Goal: Check status: Check status

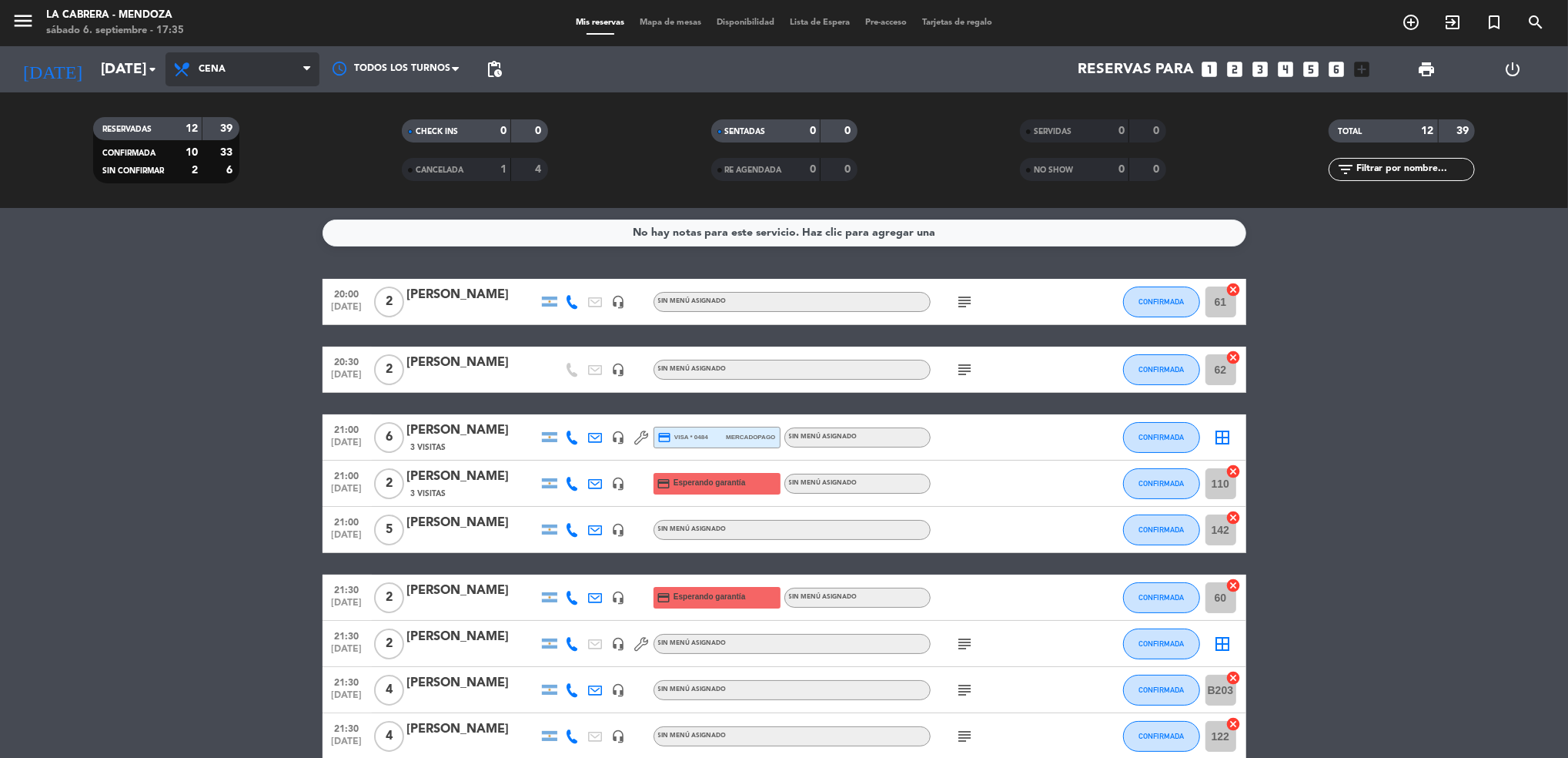
click at [274, 83] on span "Cena" at bounding box center [242, 69] width 154 height 34
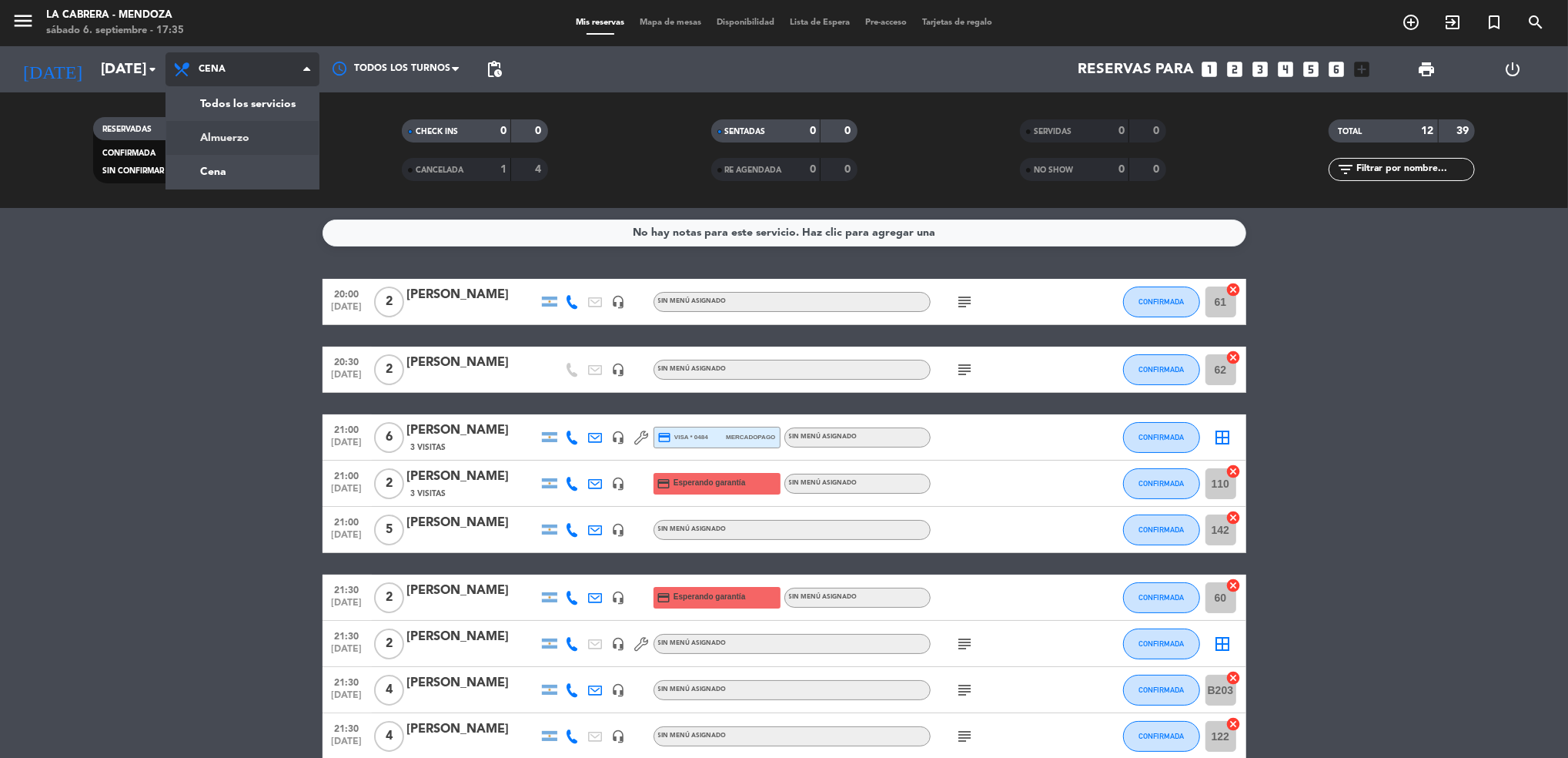
click at [277, 125] on div "menu LA [PERSON_NAME] - [PERSON_NAME][DATE] 6. septiembre - 17:35 Mis reservas …" at bounding box center [784, 103] width 1568 height 208
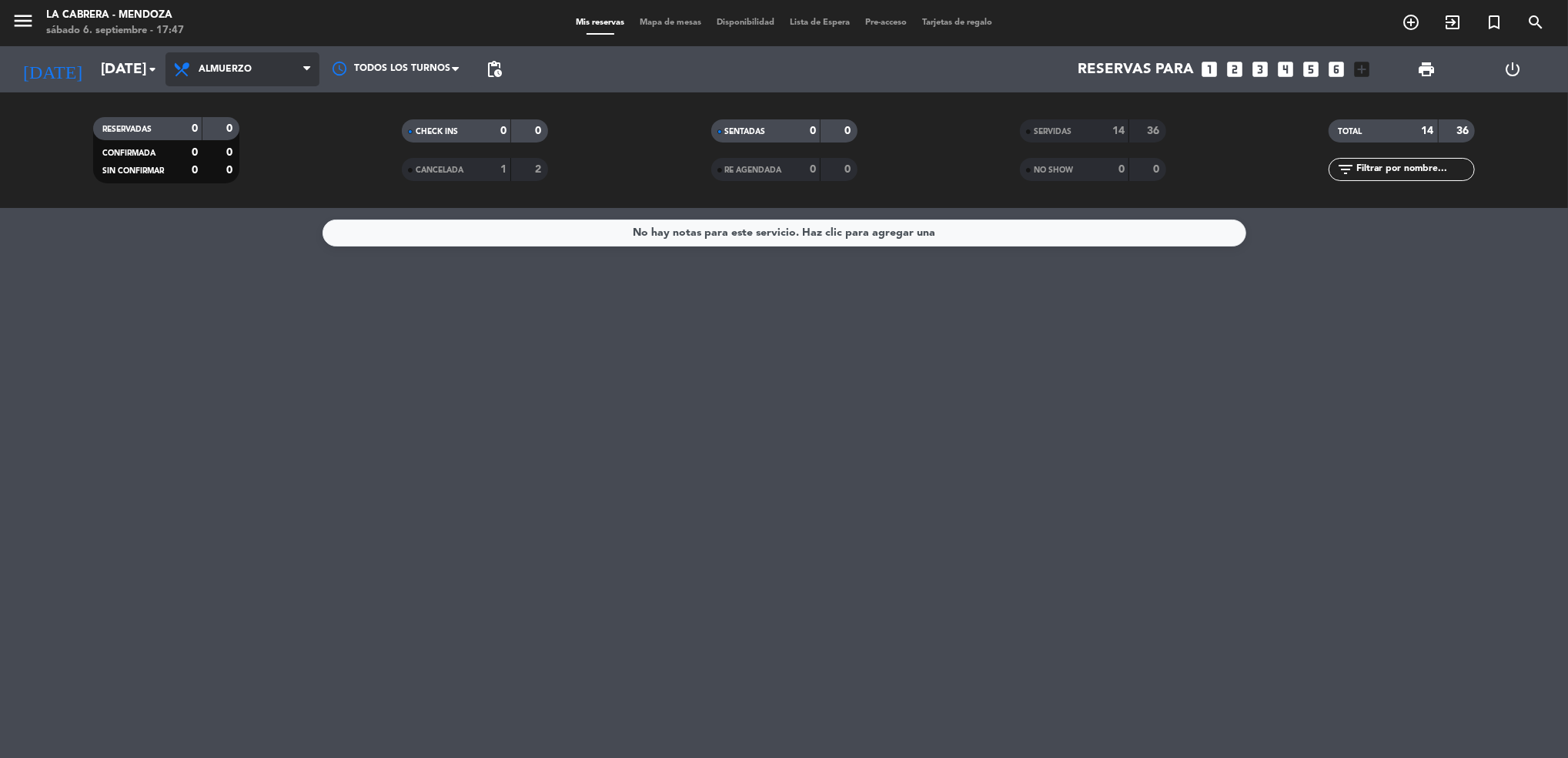
click at [278, 67] on span "Almuerzo" at bounding box center [242, 69] width 154 height 34
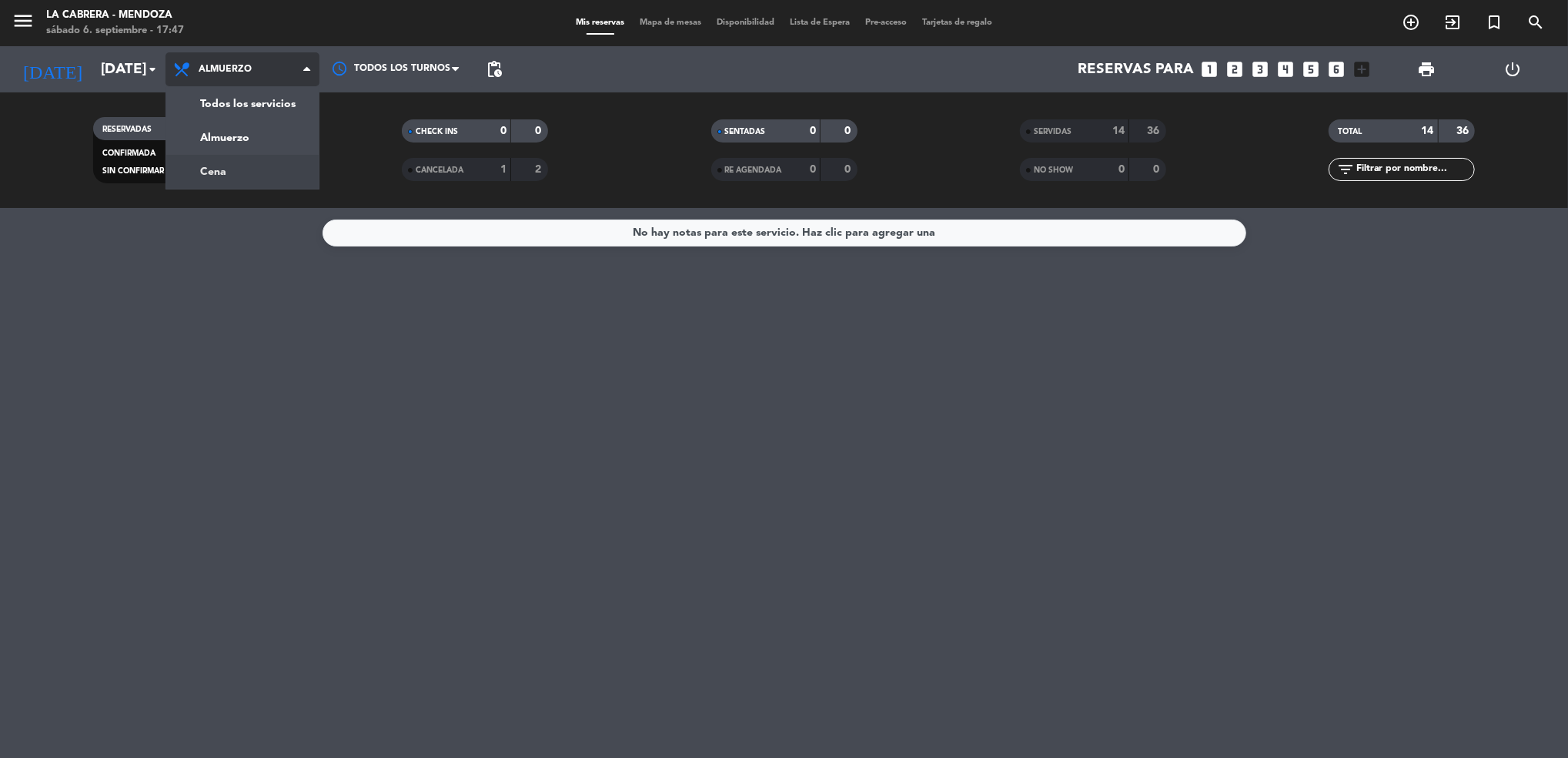
click at [266, 161] on div "menu LA [PERSON_NAME] - [PERSON_NAME][DATE] 6. septiembre - 17:47 Mis reservas …" at bounding box center [784, 103] width 1568 height 208
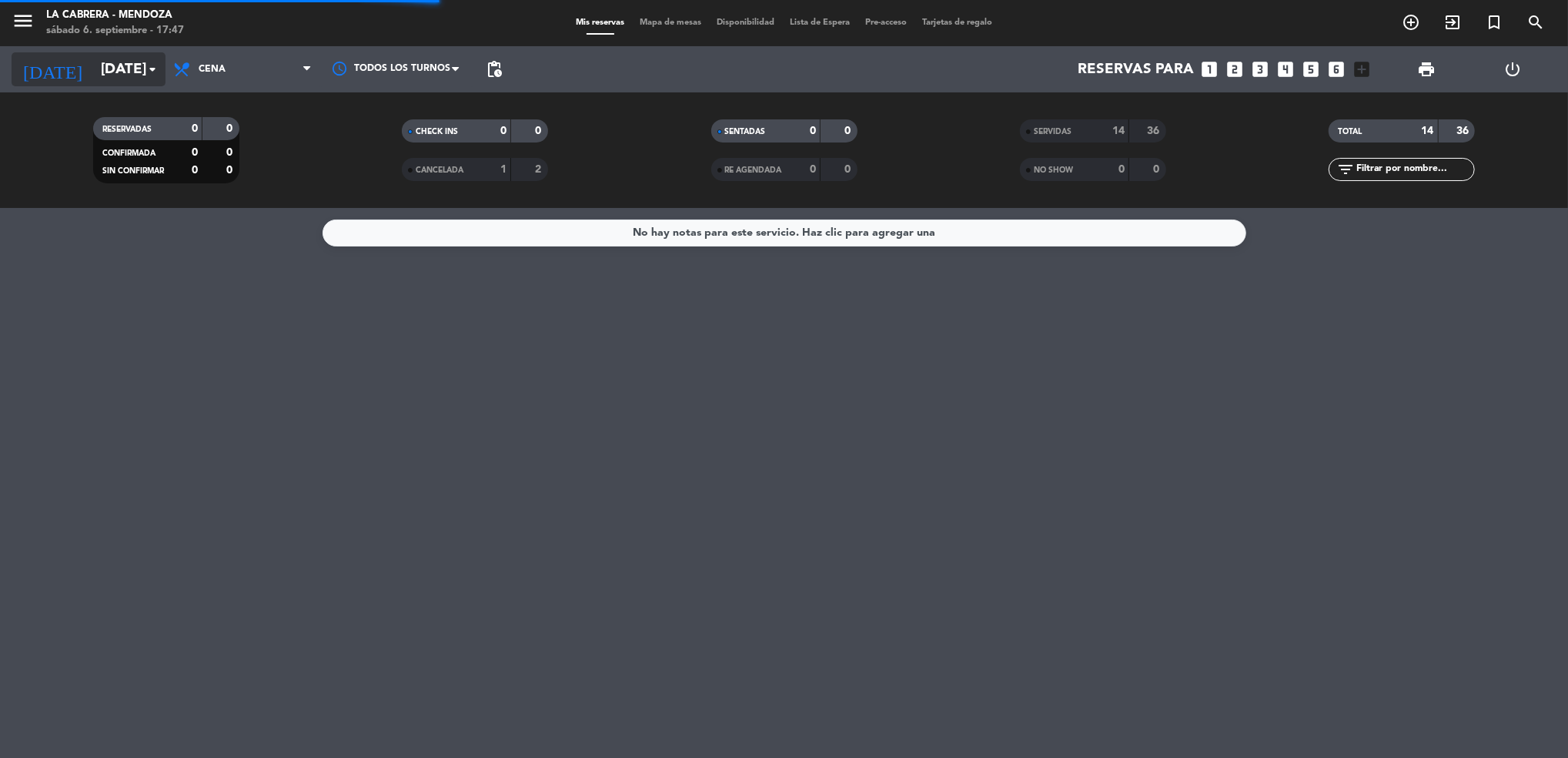
click at [93, 82] on input "[DATE]" at bounding box center [185, 69] width 184 height 32
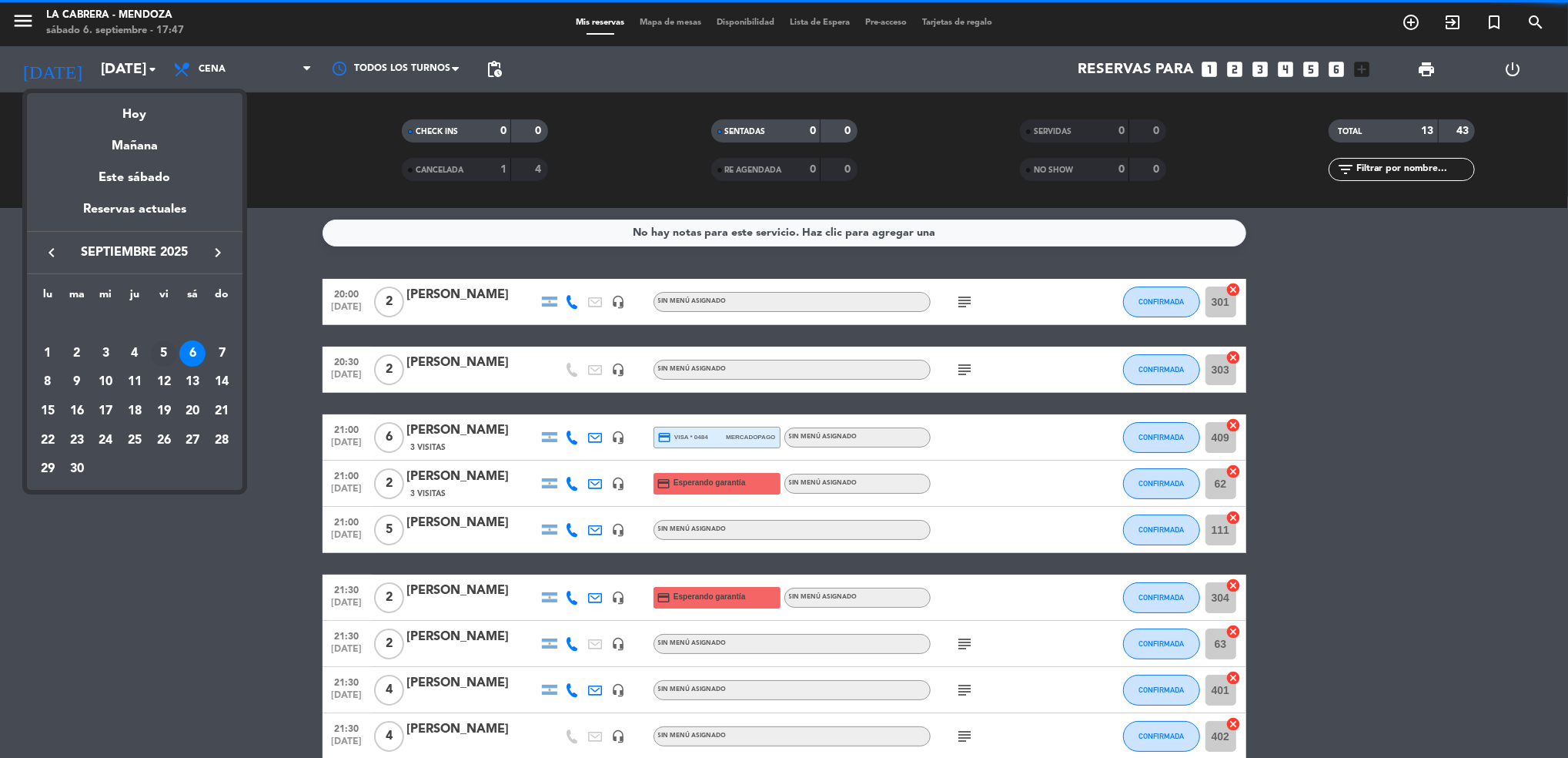
click at [168, 356] on div "5" at bounding box center [164, 353] width 26 height 26
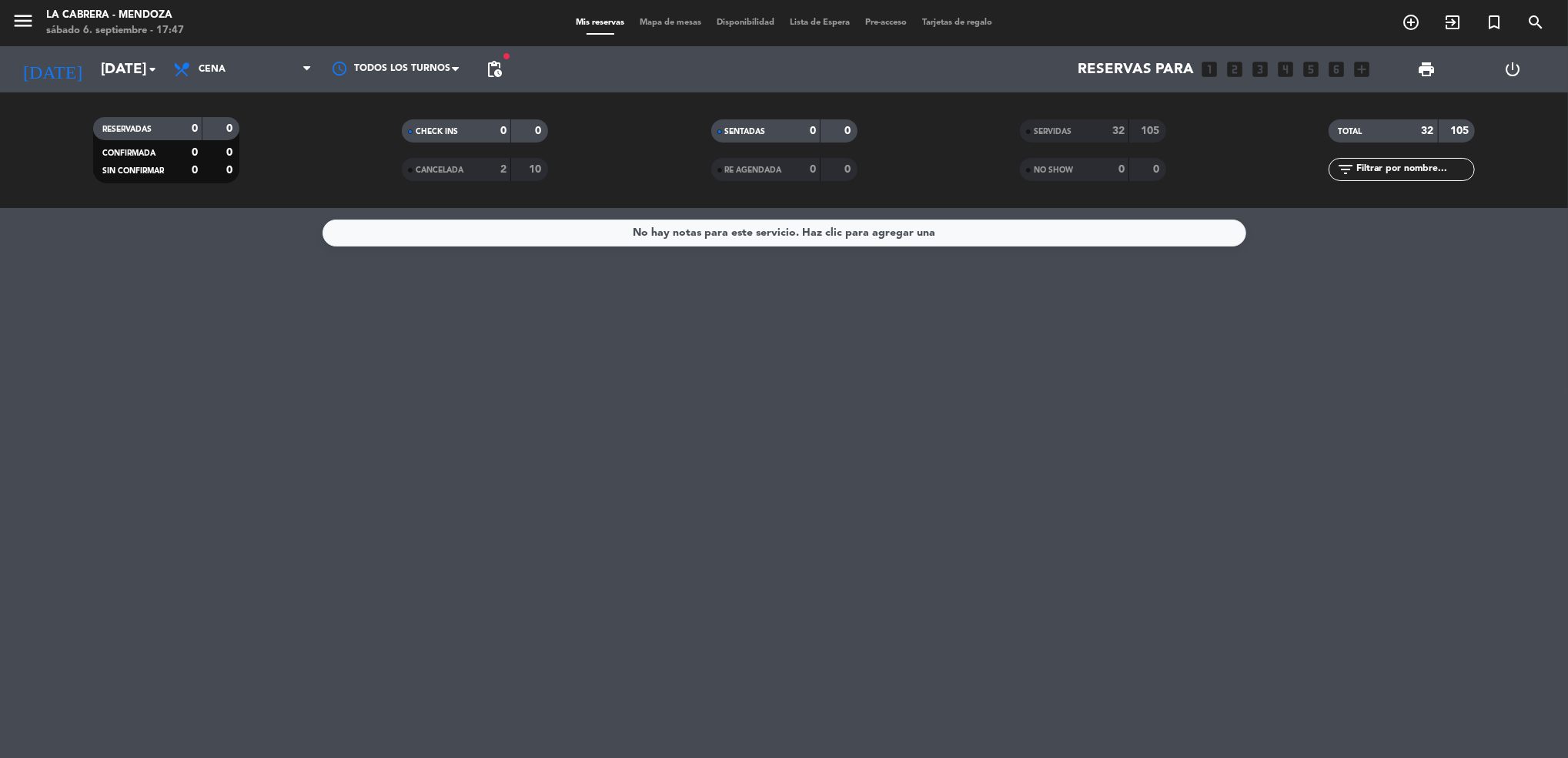
click at [1075, 142] on div "SERVIDAS 32 105" at bounding box center [1093, 131] width 146 height 23
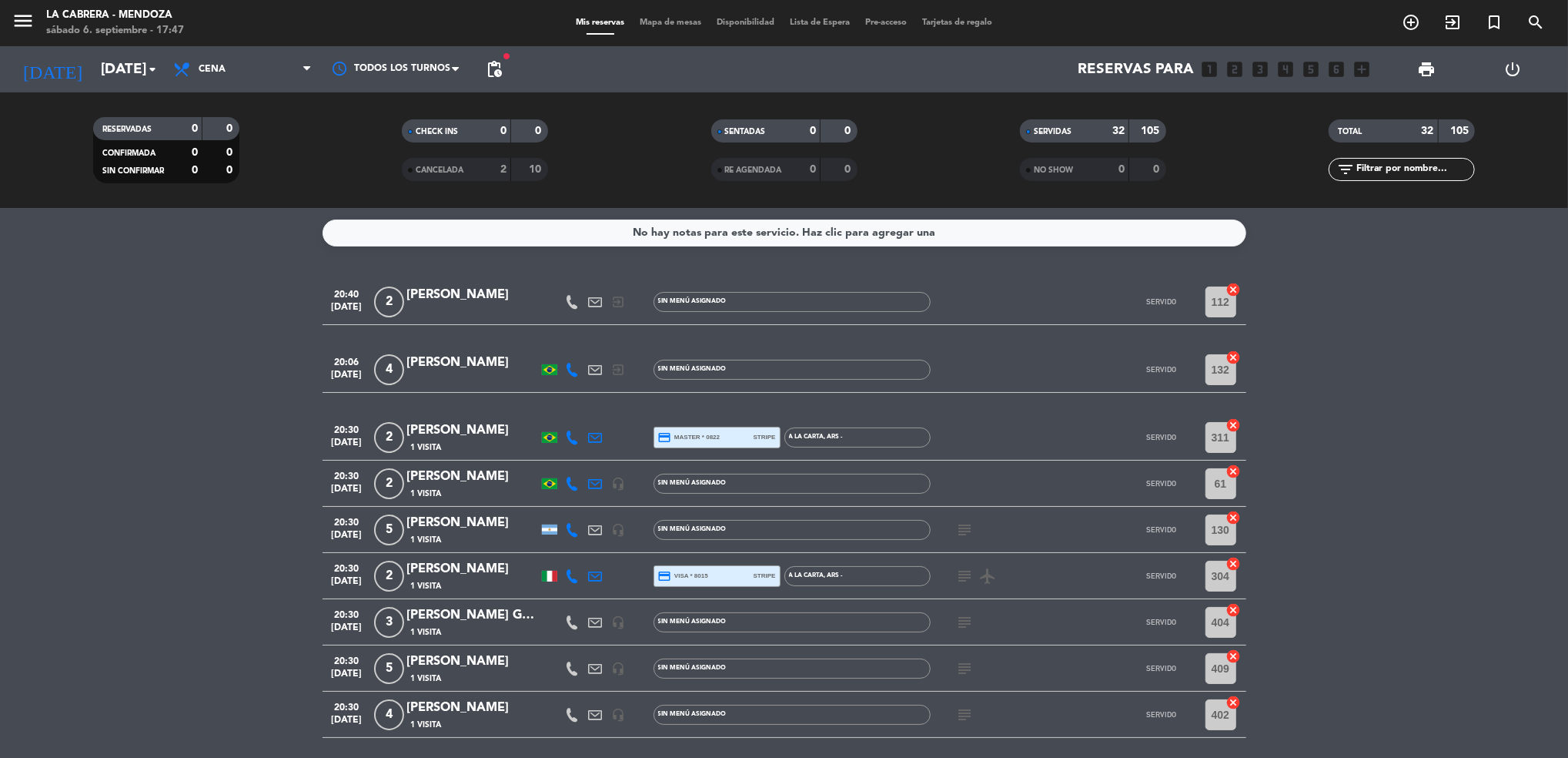
click at [630, 30] on div "menu LA [PERSON_NAME] - [PERSON_NAME][DATE] 6. septiembre - 17:47 Mis reservas …" at bounding box center [784, 23] width 1568 height 47
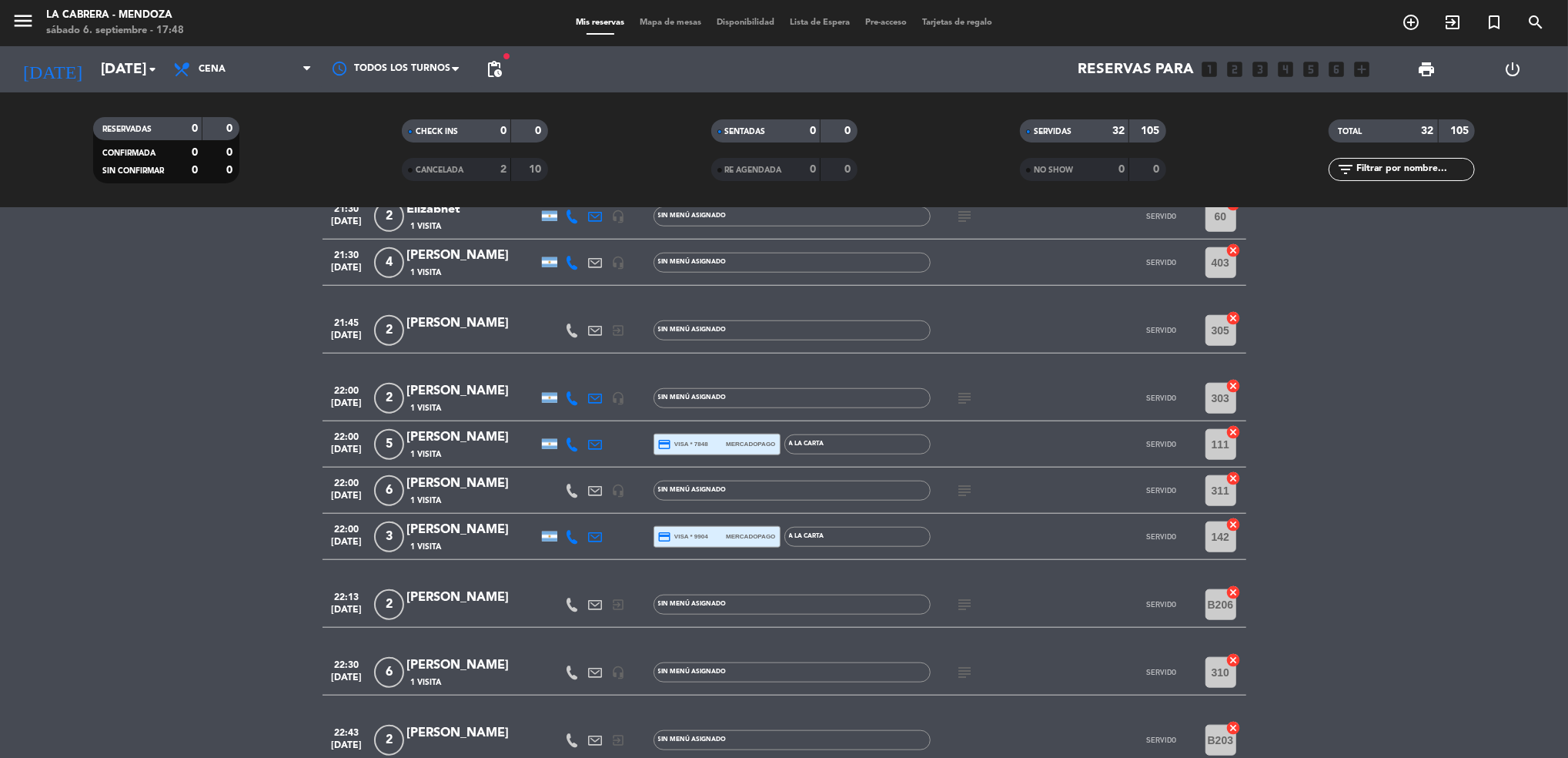
scroll to position [1232, 0]
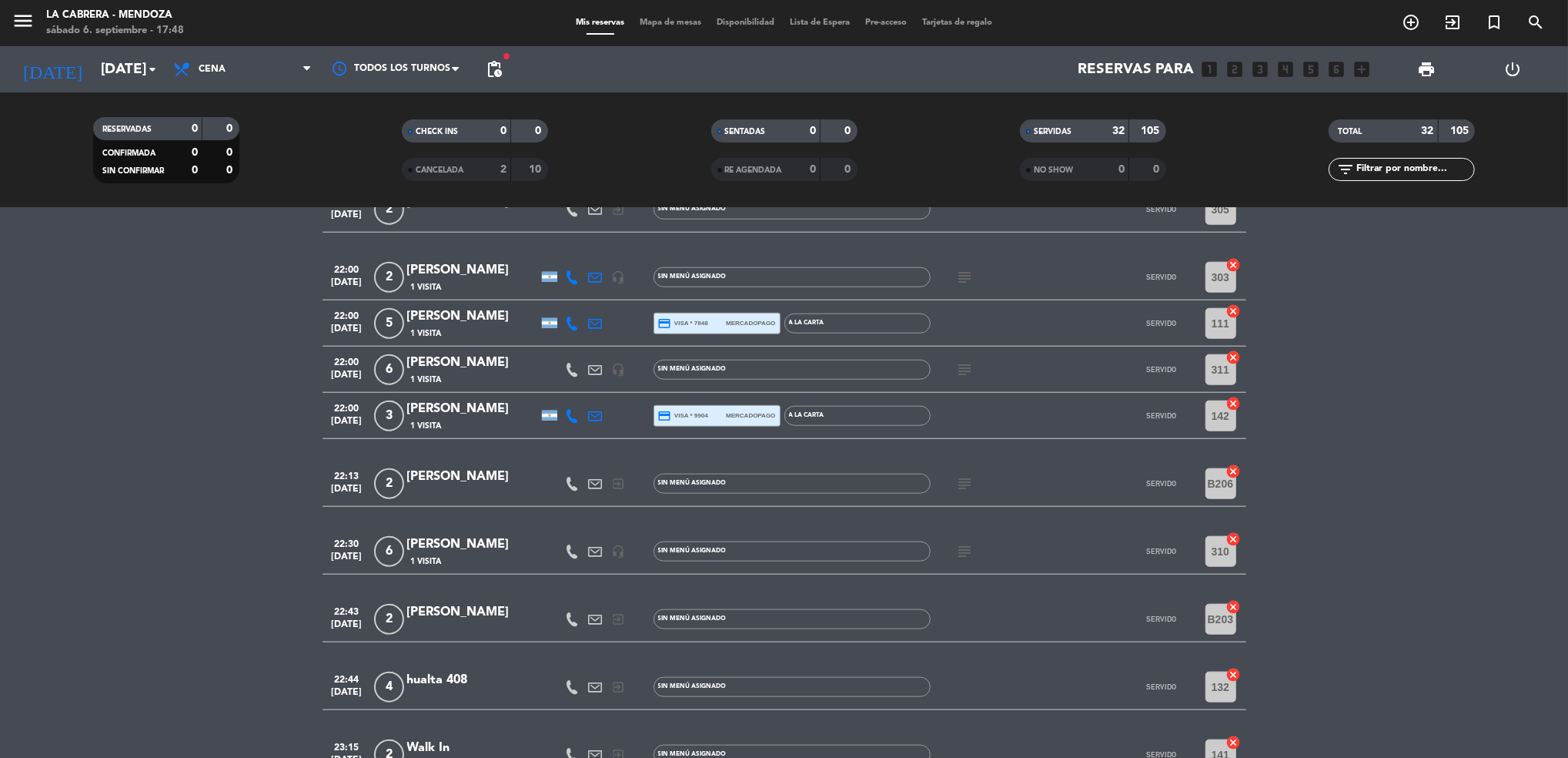
click at [962, 551] on icon "subject" at bounding box center [964, 551] width 18 height 18
click at [570, 545] on icon at bounding box center [572, 551] width 14 height 14
click at [964, 544] on icon "subject" at bounding box center [964, 551] width 18 height 18
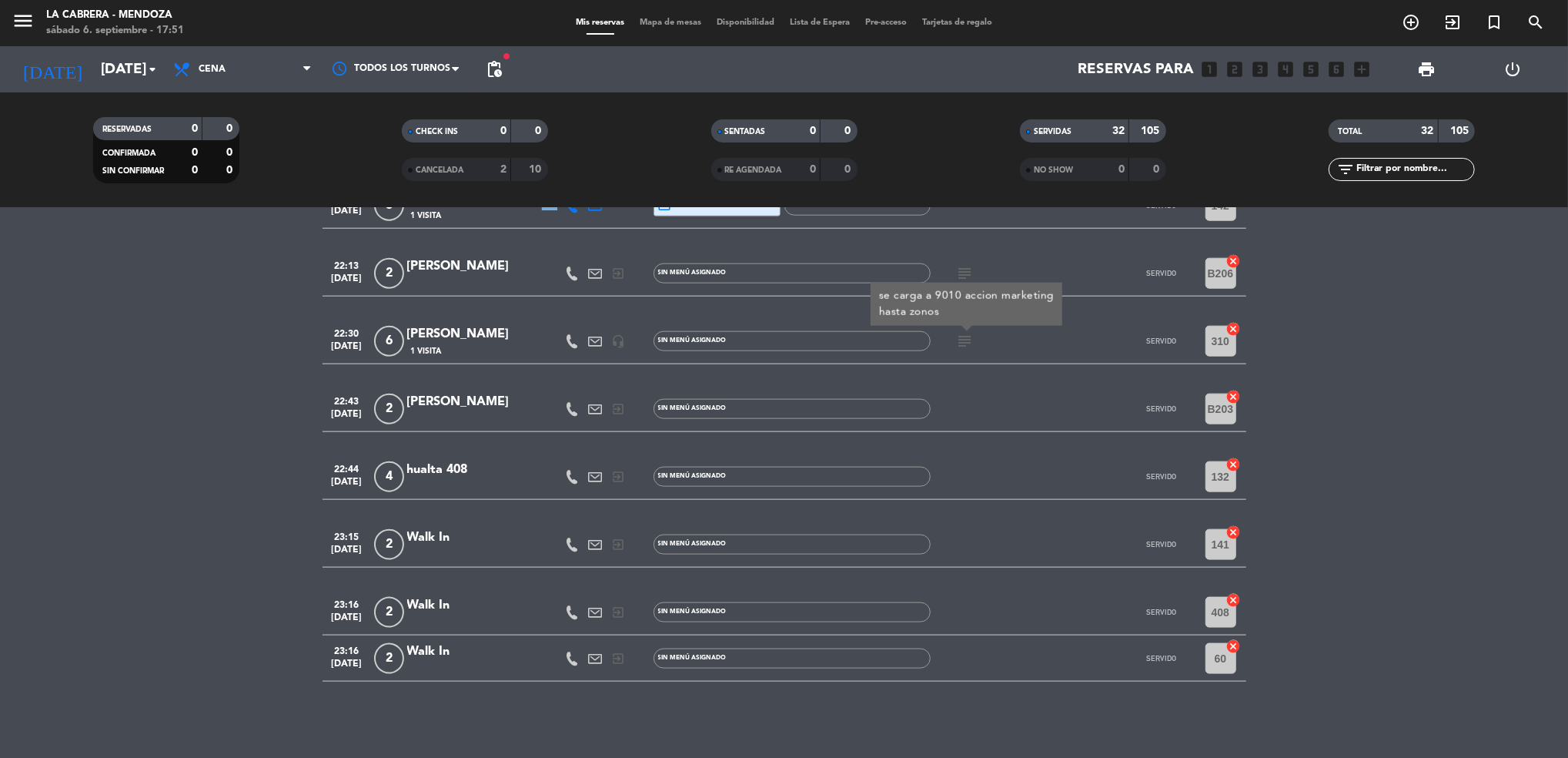
scroll to position [1134, 0]
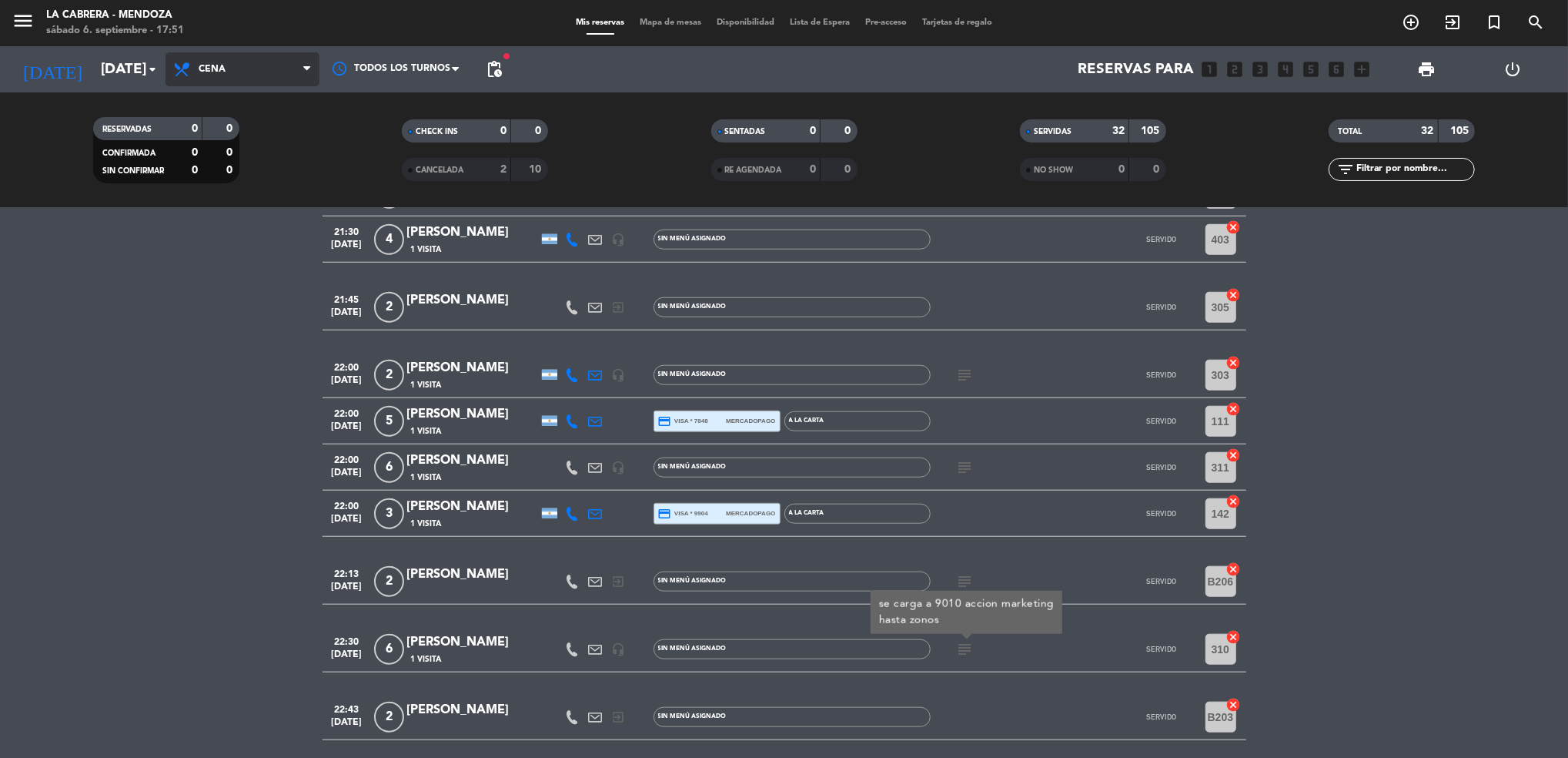
click at [287, 56] on span "Cena" at bounding box center [242, 69] width 154 height 34
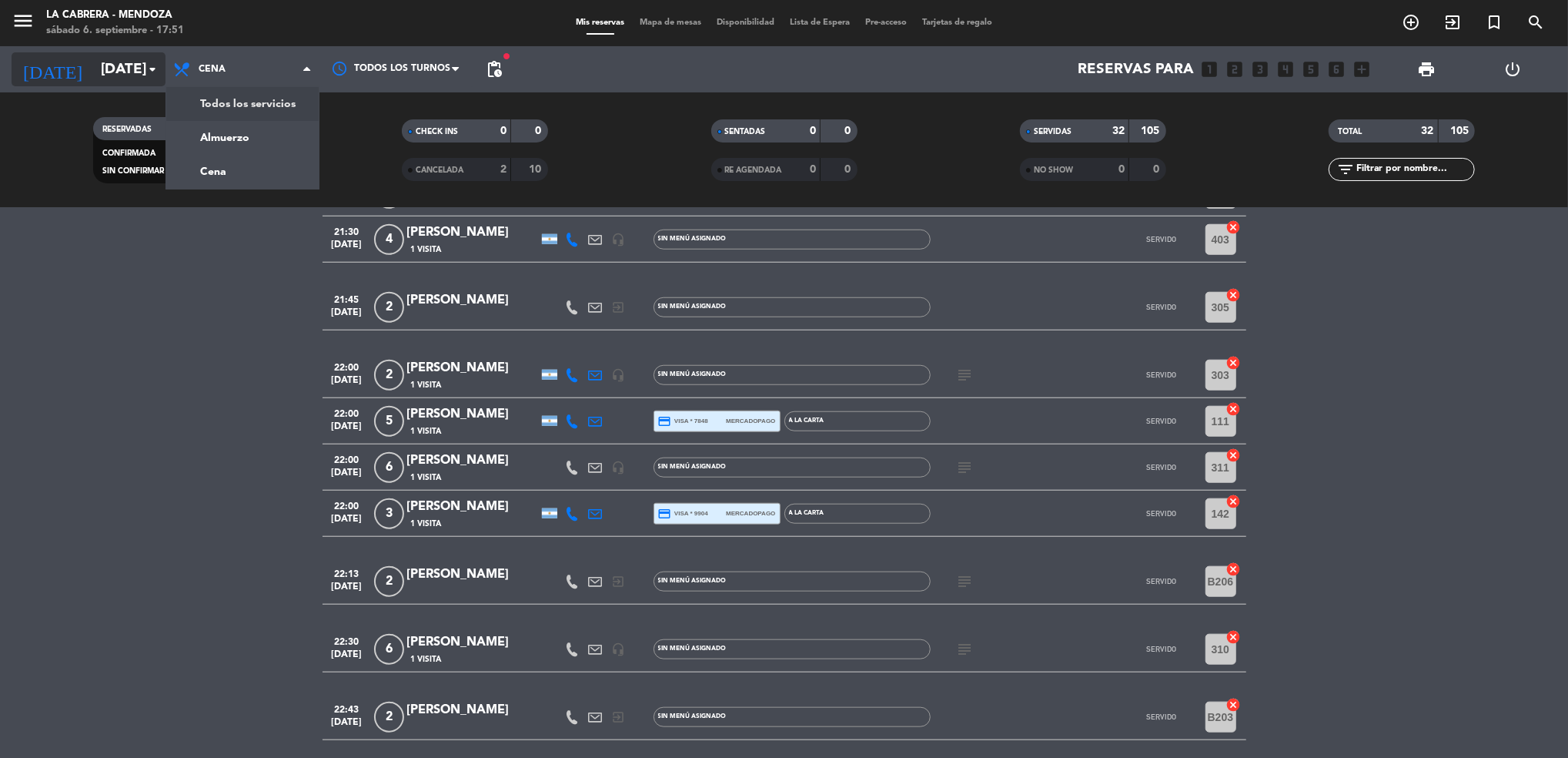
click at [114, 83] on input "[DATE]" at bounding box center [185, 69] width 184 height 32
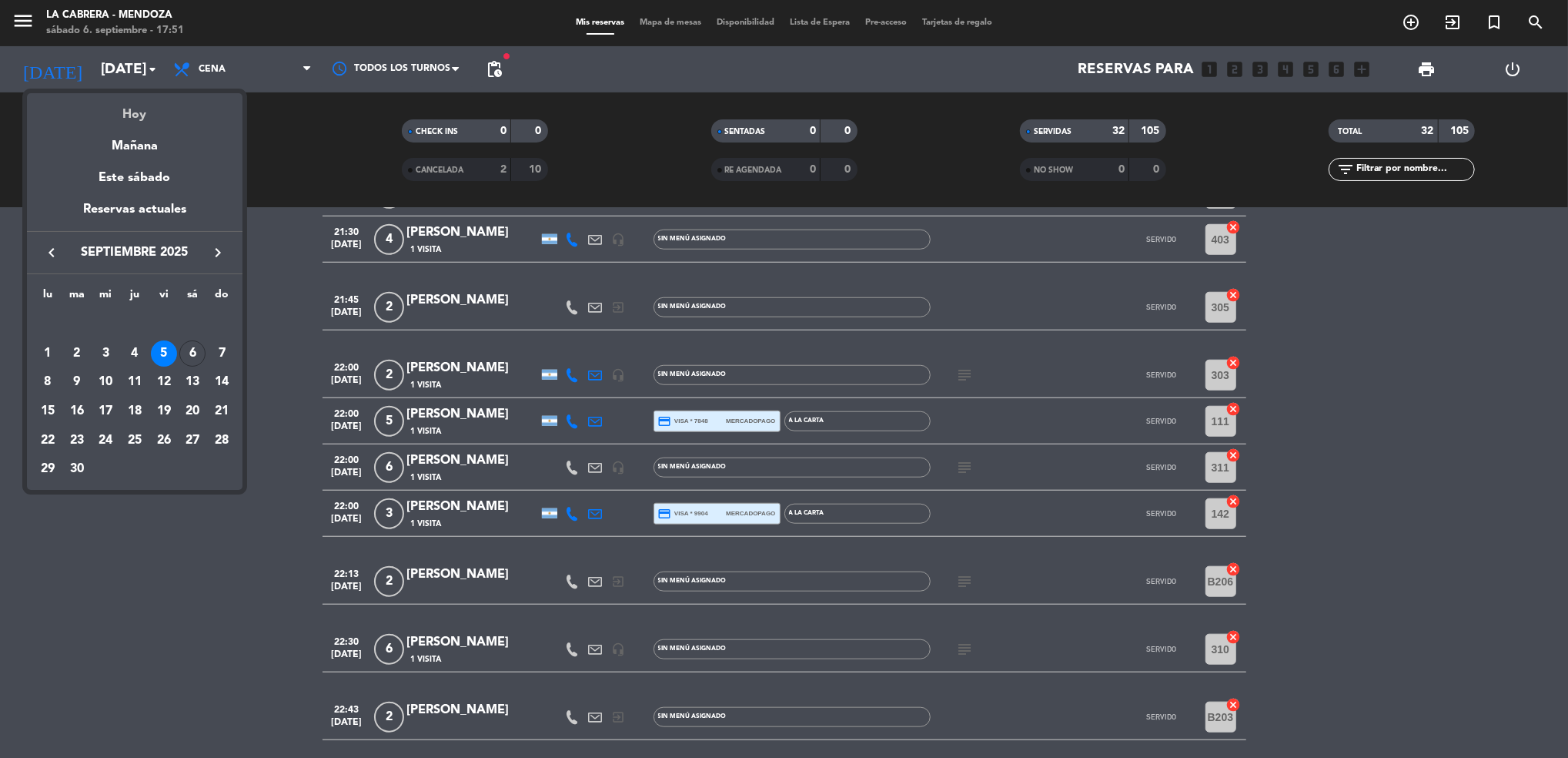
click at [128, 102] on div "Hoy" at bounding box center [135, 108] width 216 height 31
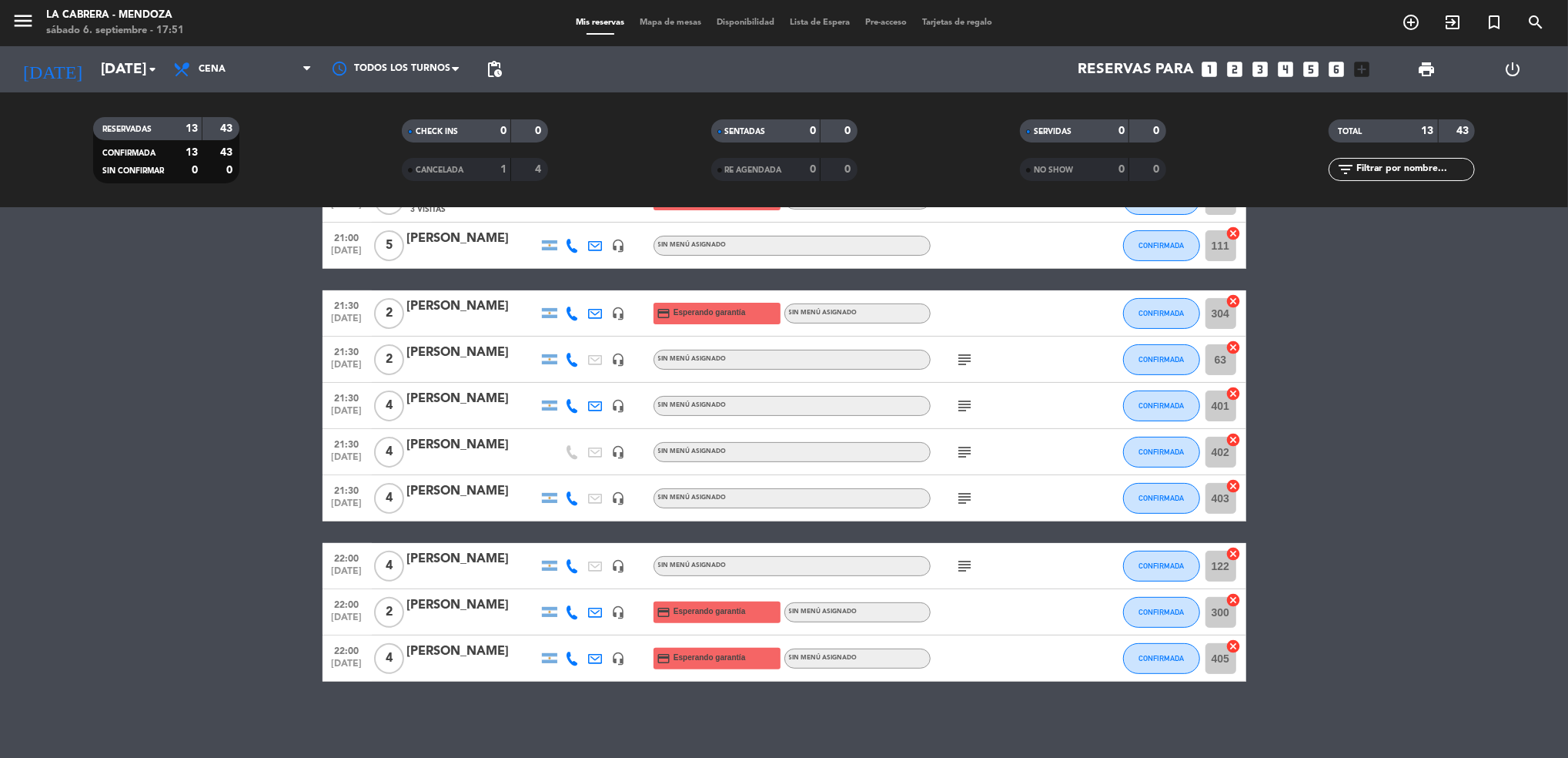
scroll to position [0, 0]
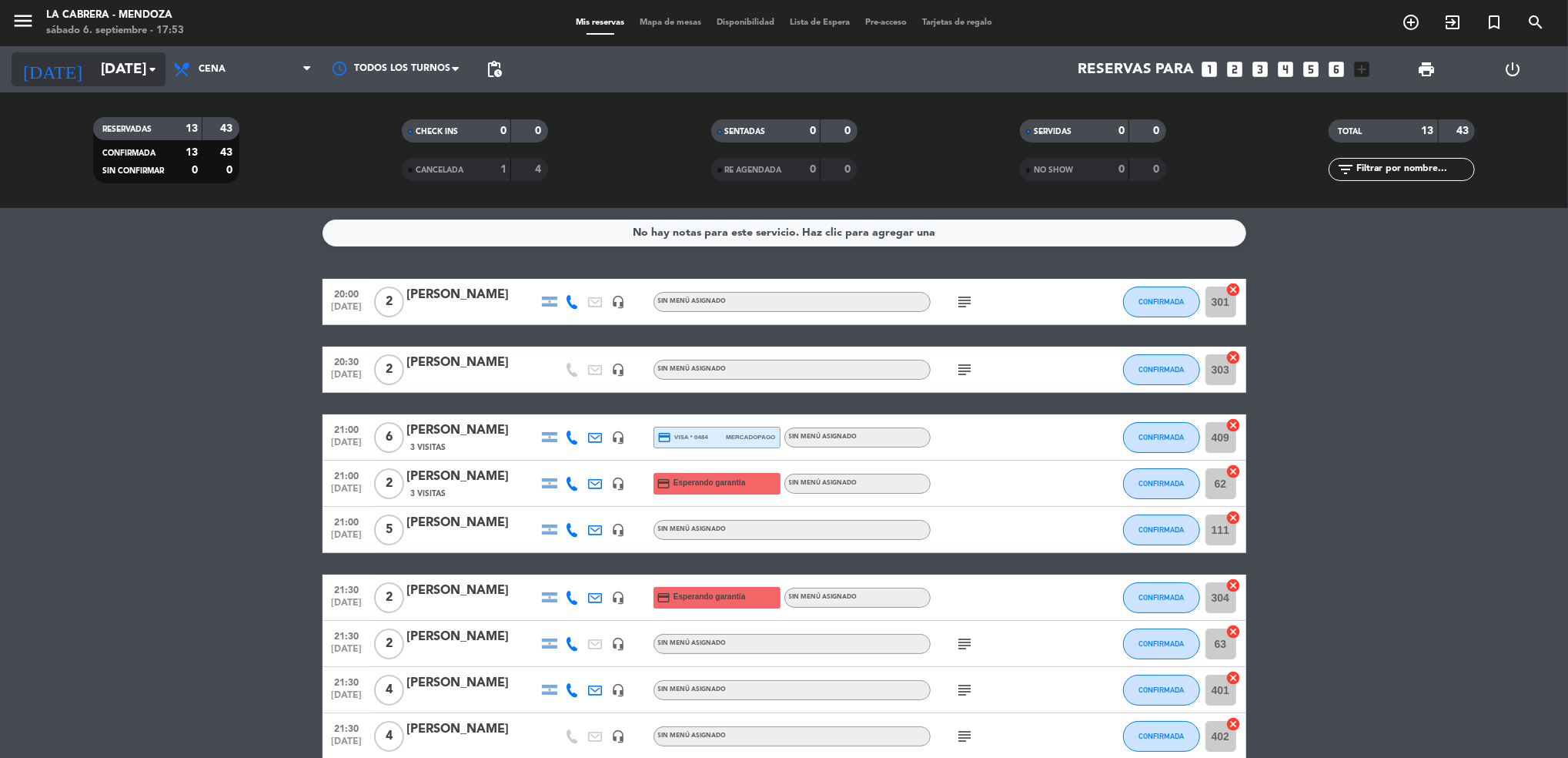
click at [128, 70] on input "[DATE]" at bounding box center [185, 69] width 184 height 32
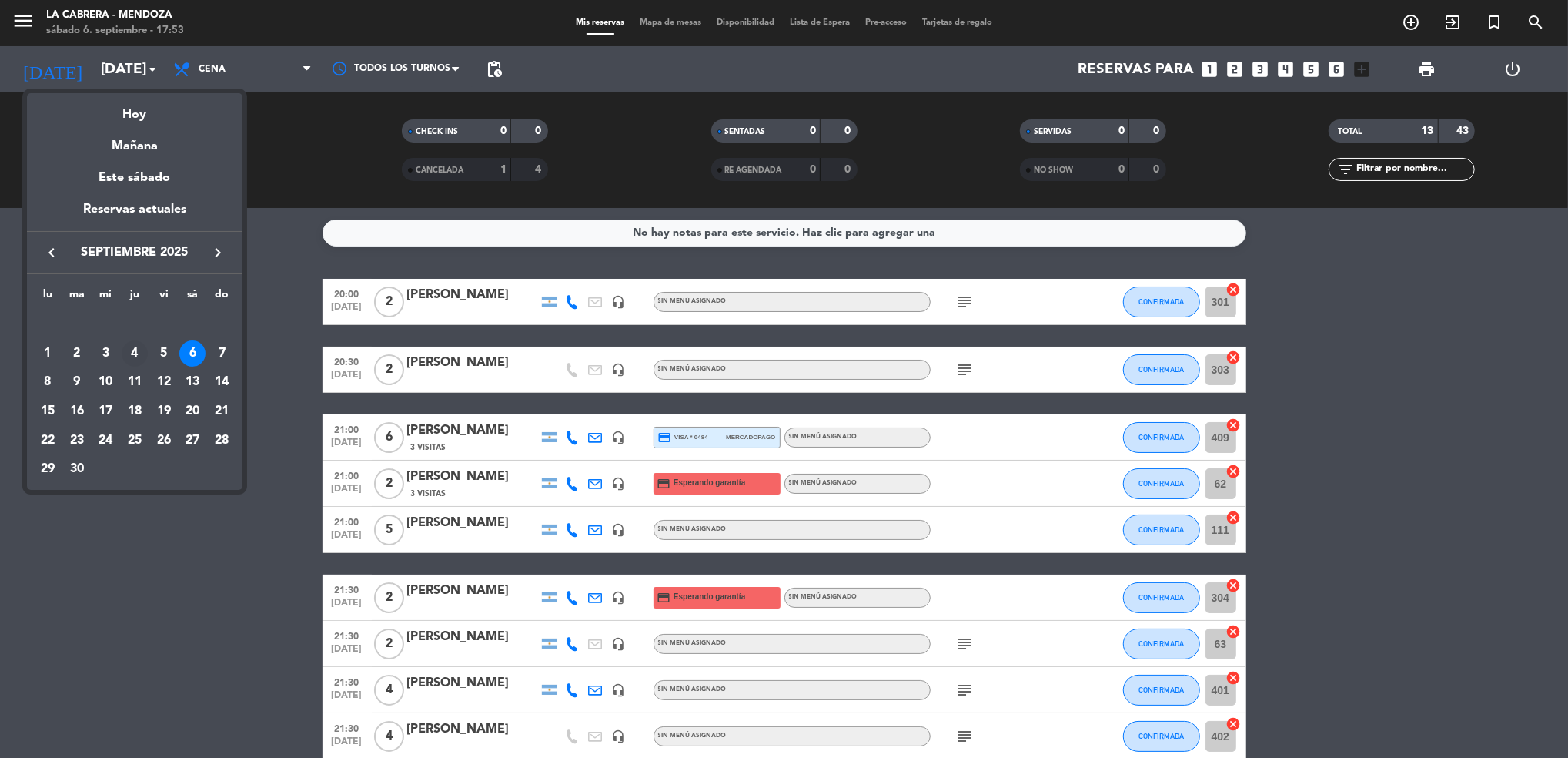
click at [128, 362] on div "4" at bounding box center [135, 353] width 26 height 26
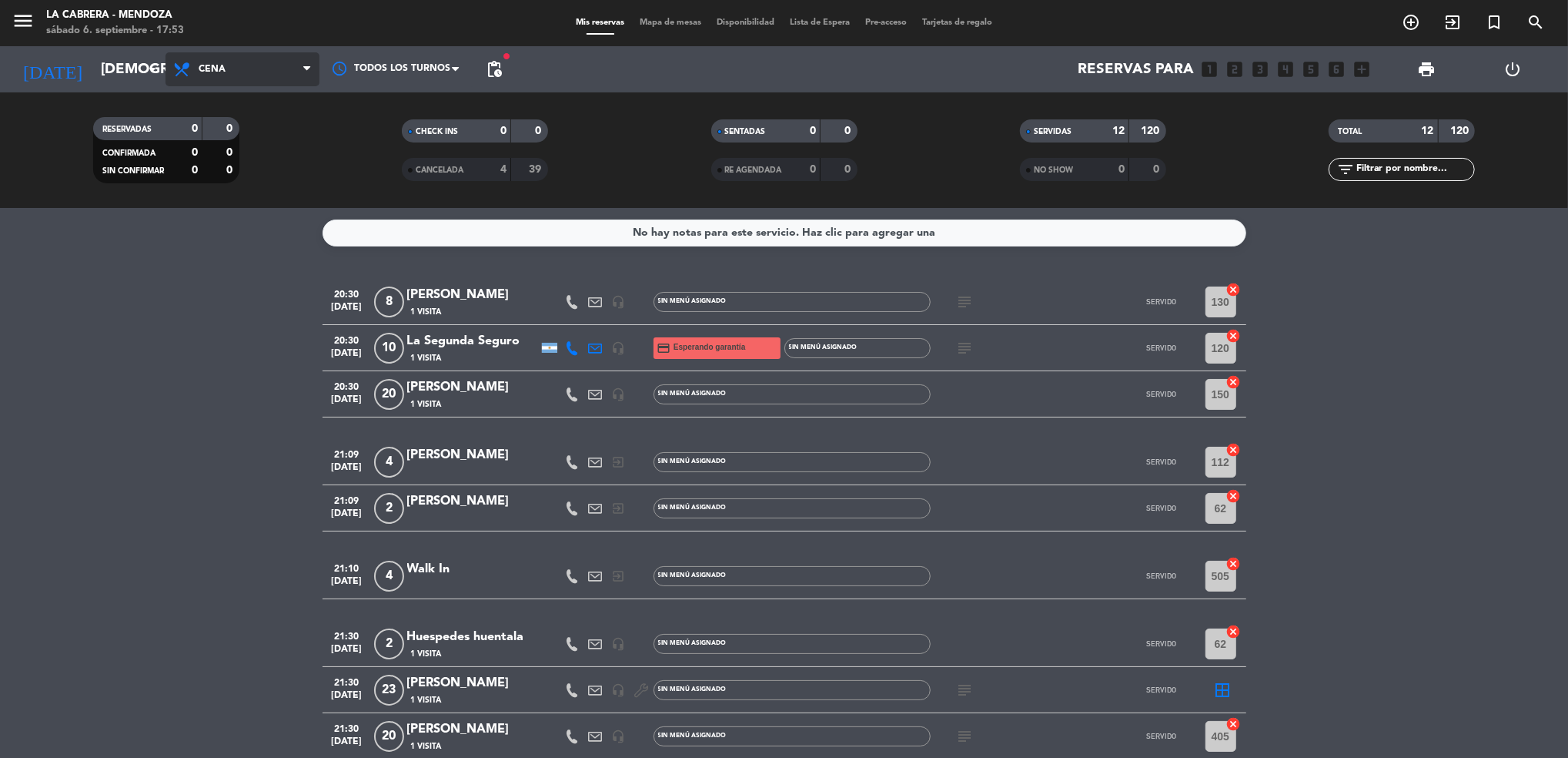
click at [269, 71] on span "Cena" at bounding box center [242, 69] width 154 height 34
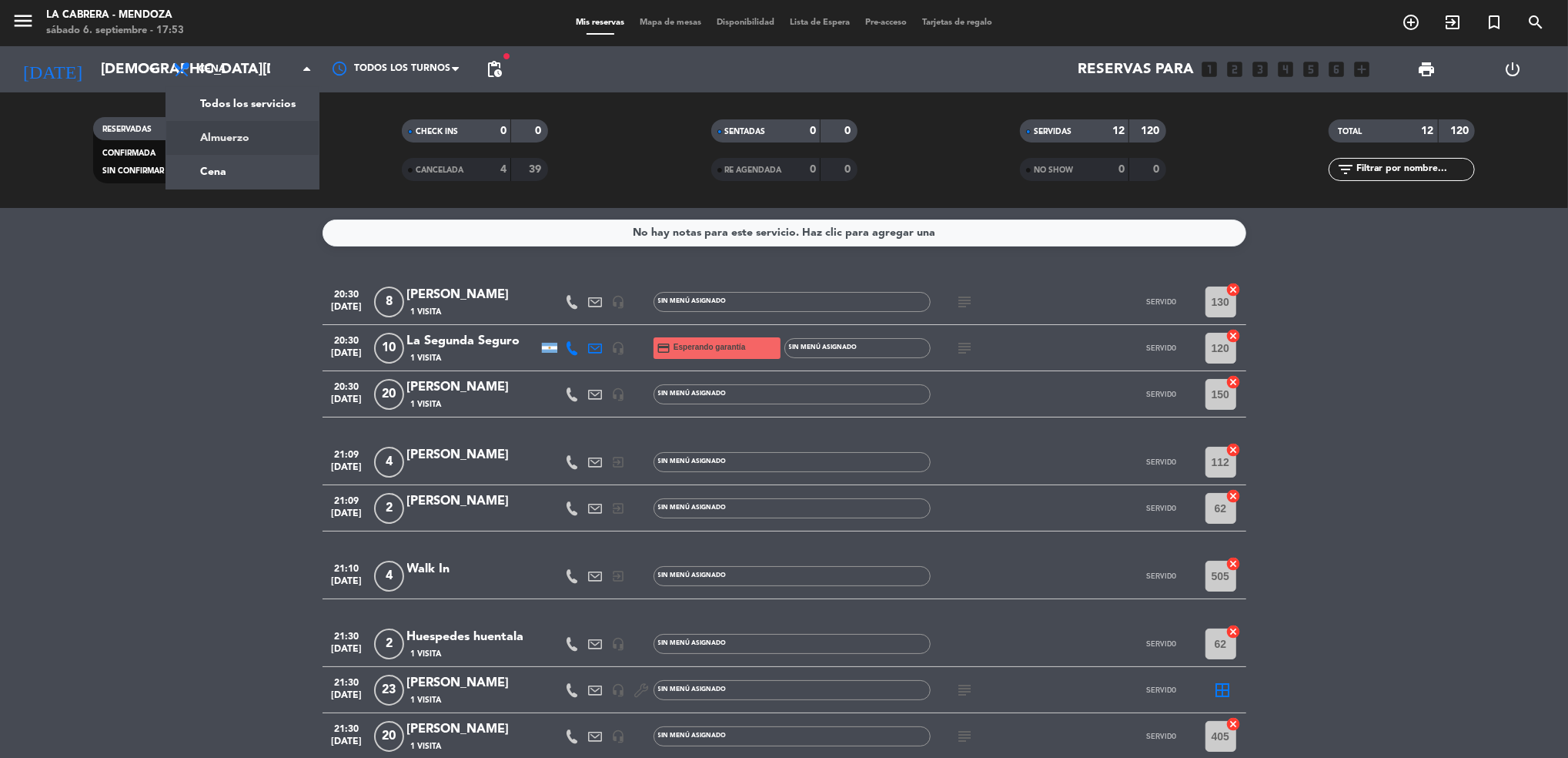
click at [227, 364] on bookings-row "20:30 [DATE] 8 [PERSON_NAME] 1 Visita headset_mic Sin menú asignado subject SER…" at bounding box center [784, 610] width 1568 height 663
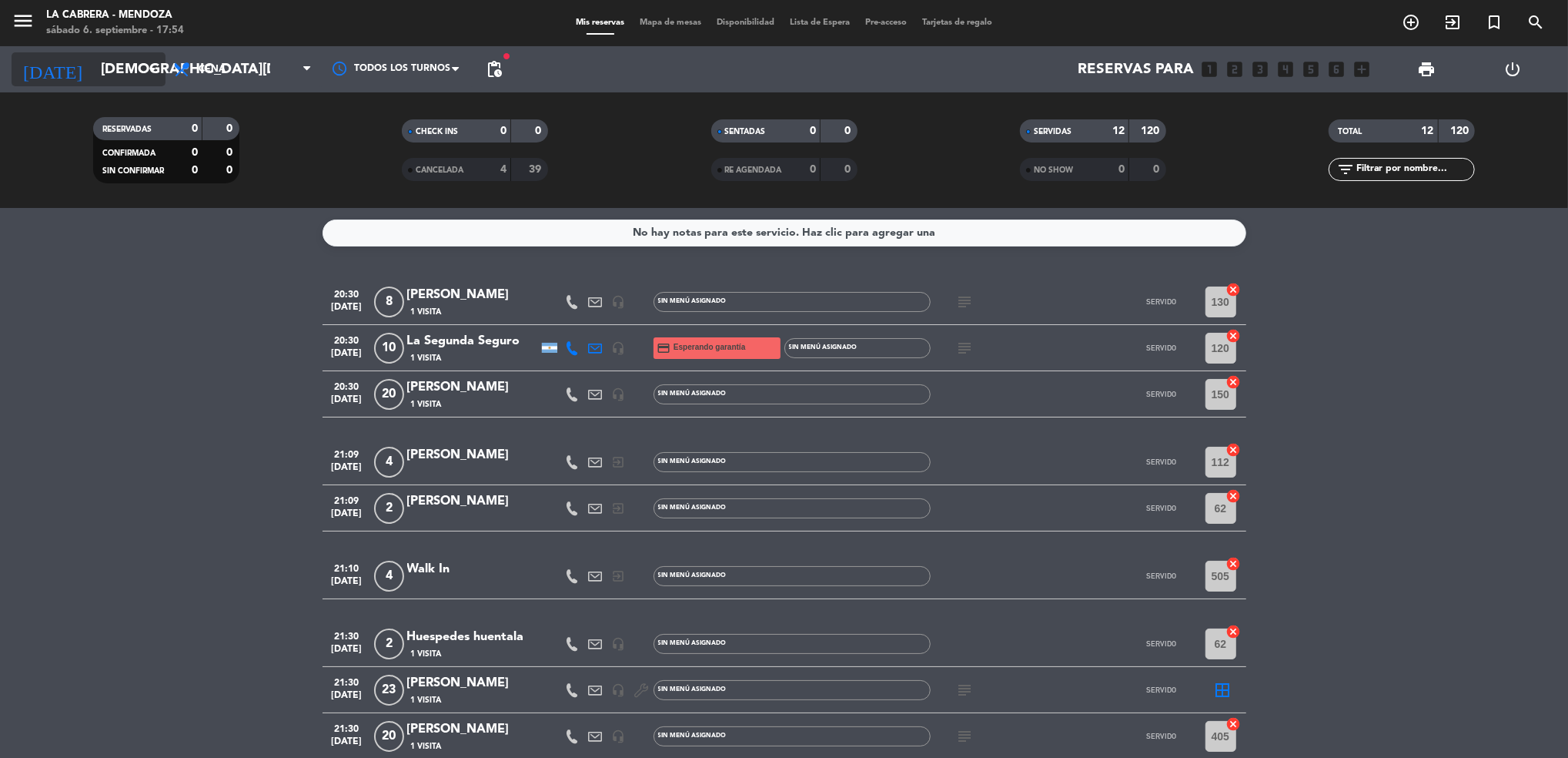
click at [99, 75] on input "[DEMOGRAPHIC_DATA][DATE]" at bounding box center [185, 69] width 184 height 32
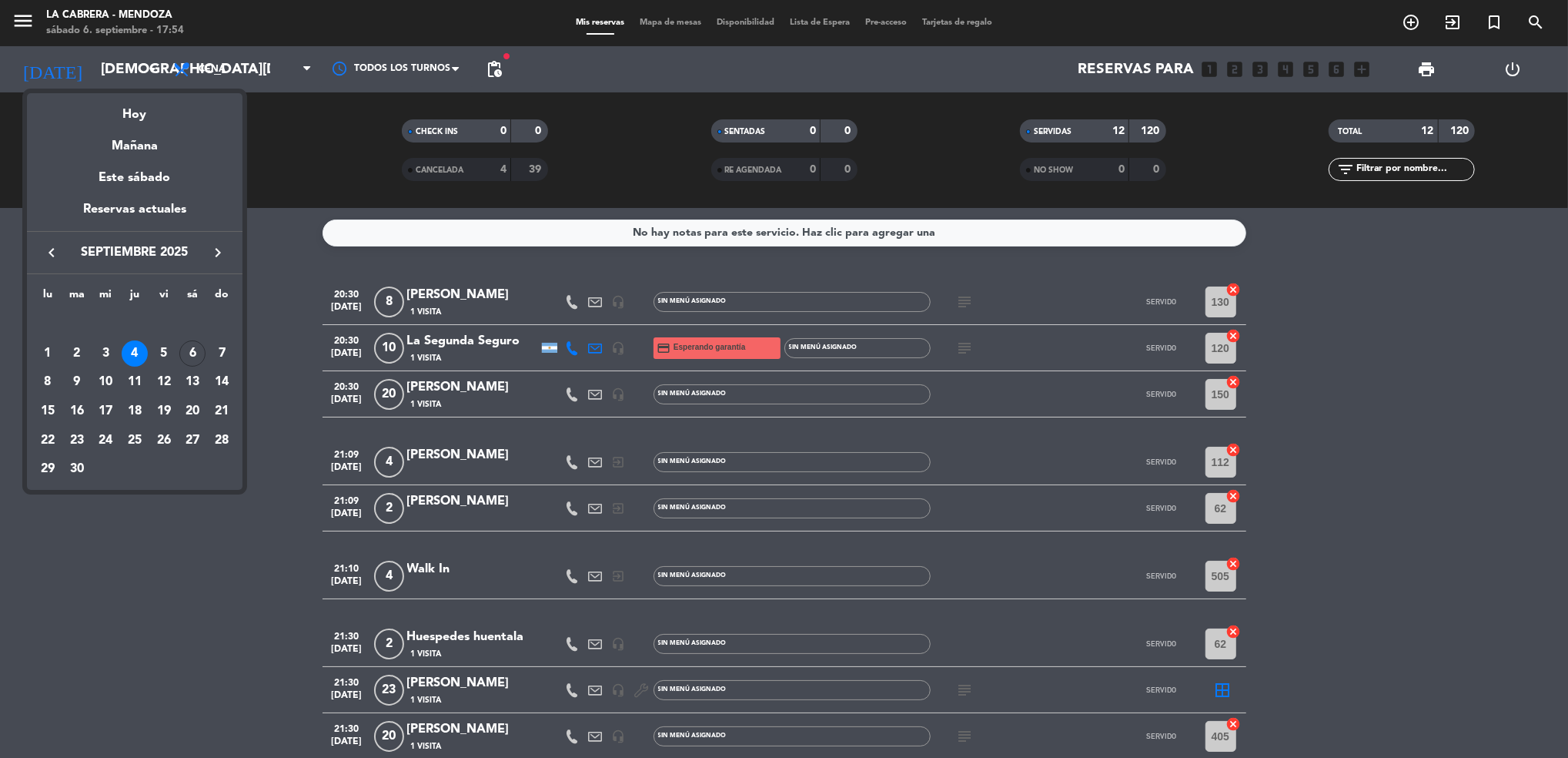
click at [99, 625] on div at bounding box center [784, 379] width 1568 height 758
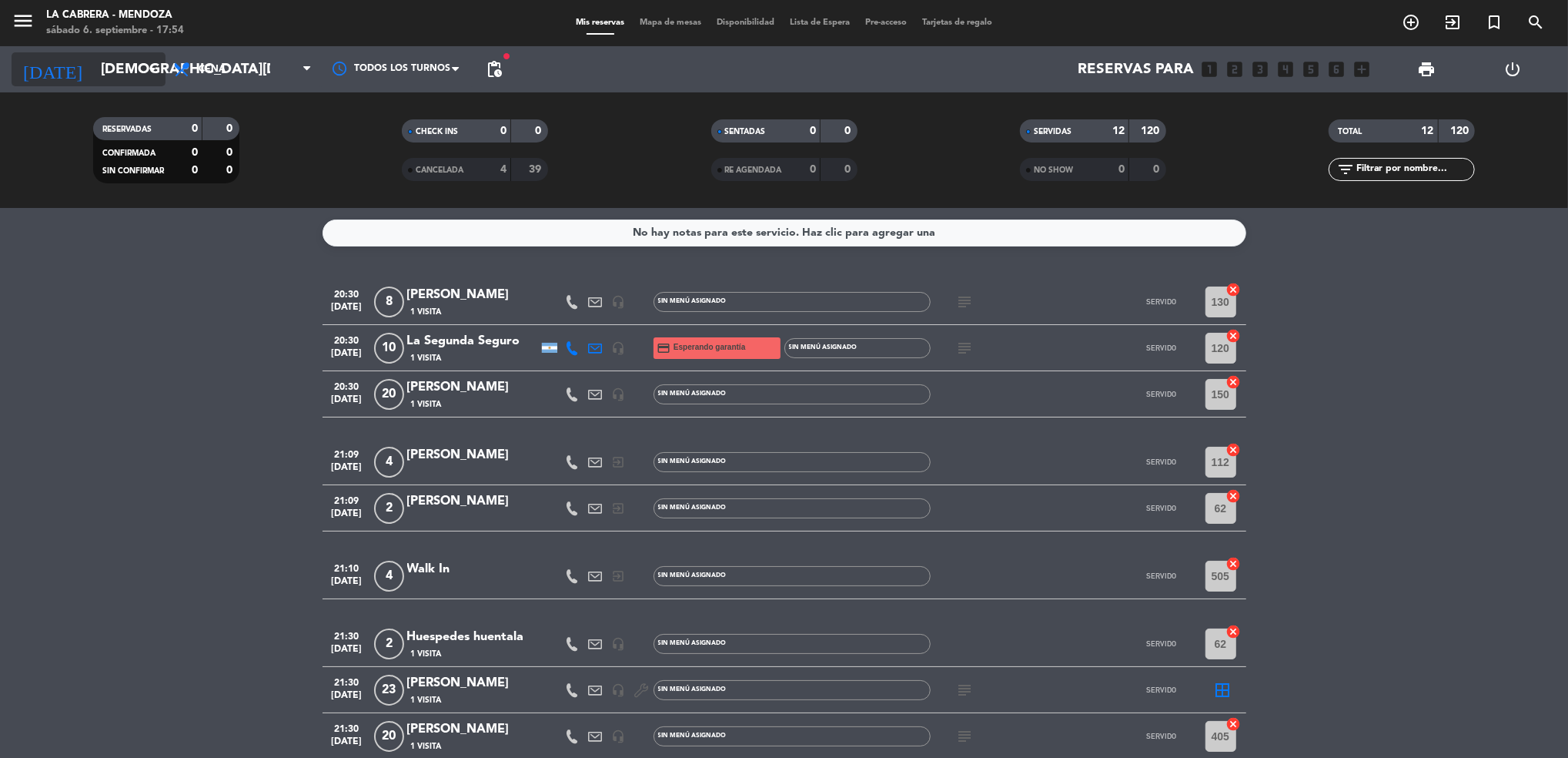
click at [133, 65] on input "[DEMOGRAPHIC_DATA][DATE]" at bounding box center [185, 69] width 184 height 32
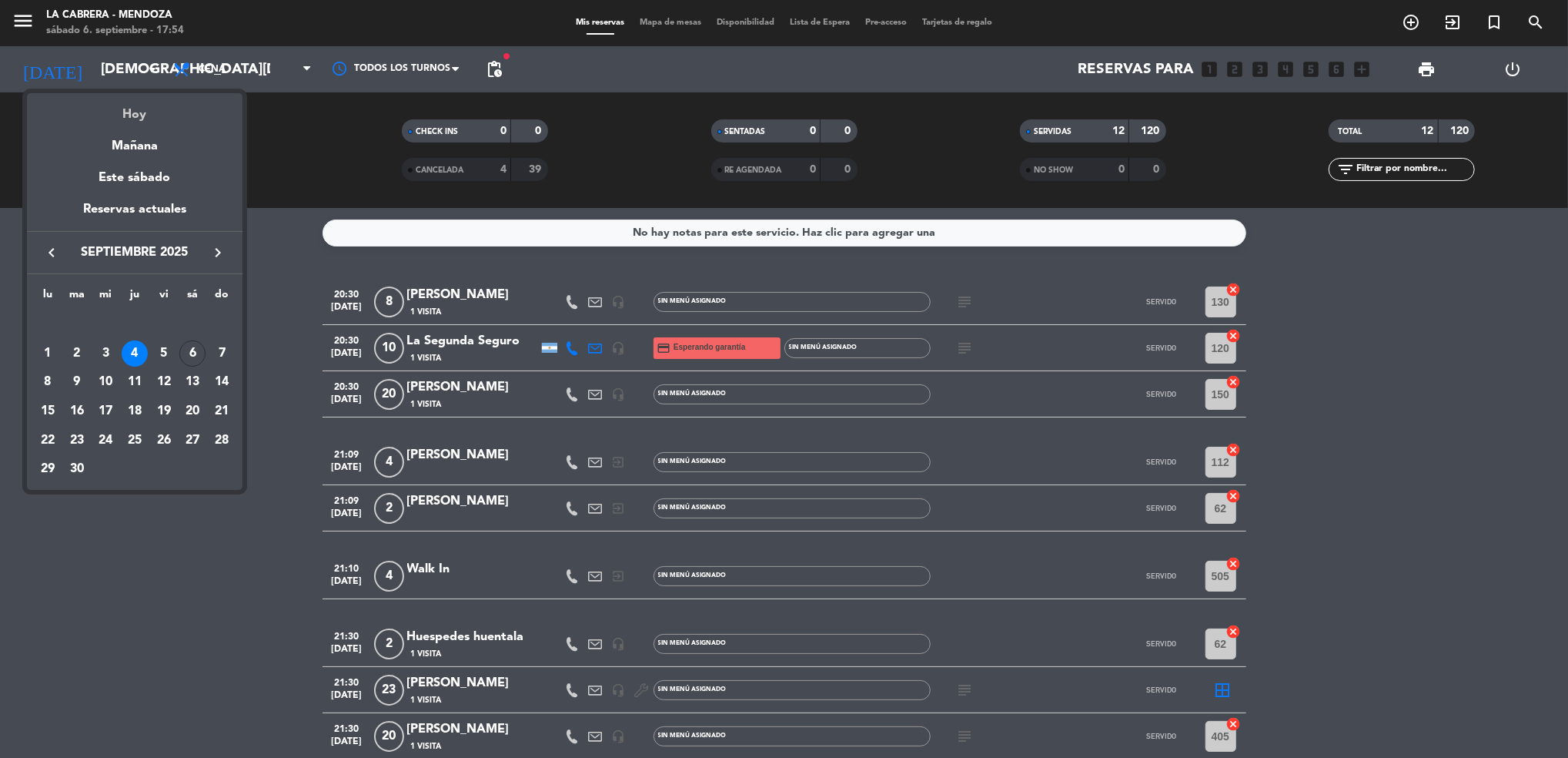
click at [137, 117] on div "Hoy" at bounding box center [135, 108] width 216 height 31
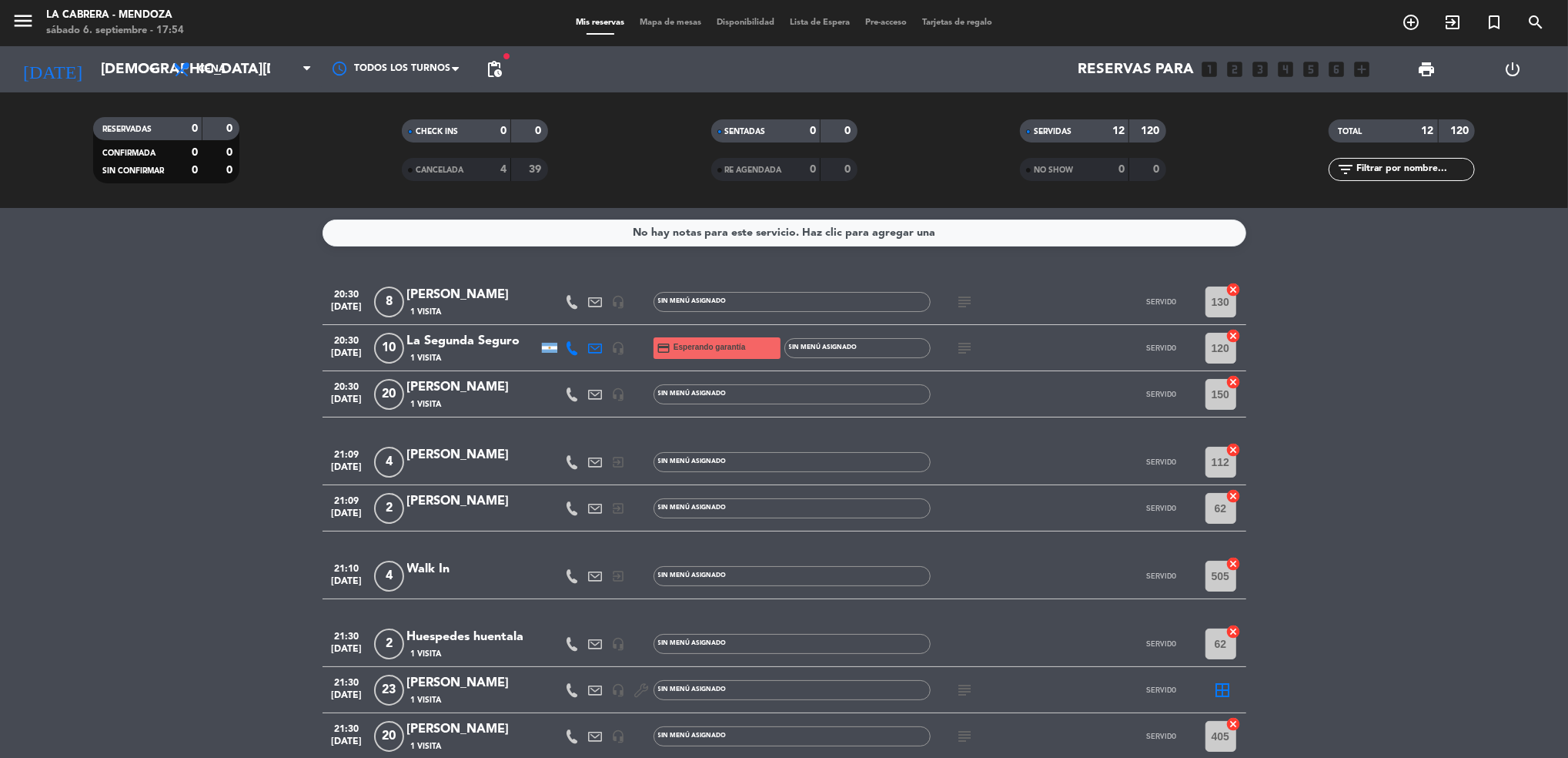
type input "[DATE]"
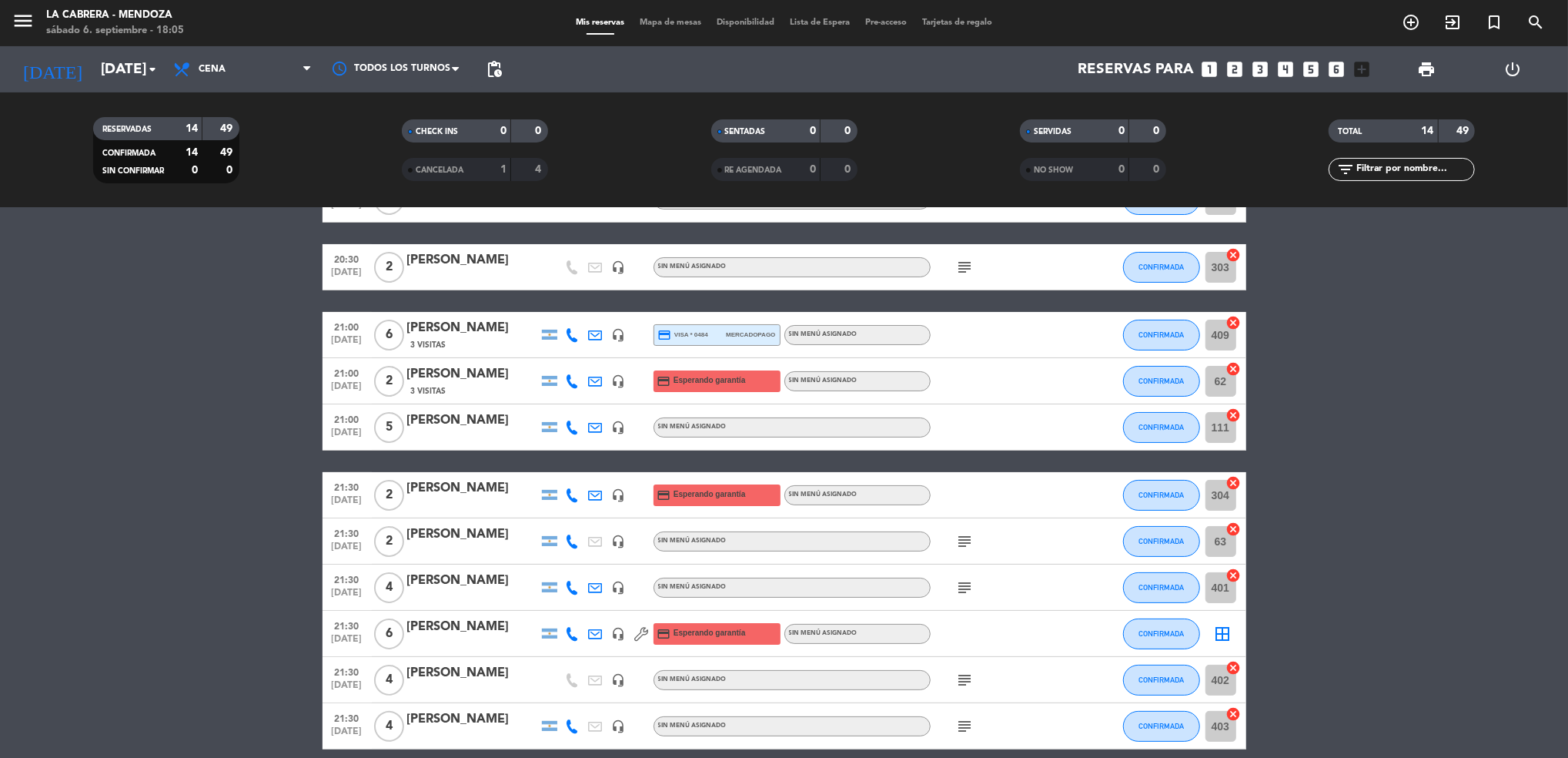
scroll to position [308, 0]
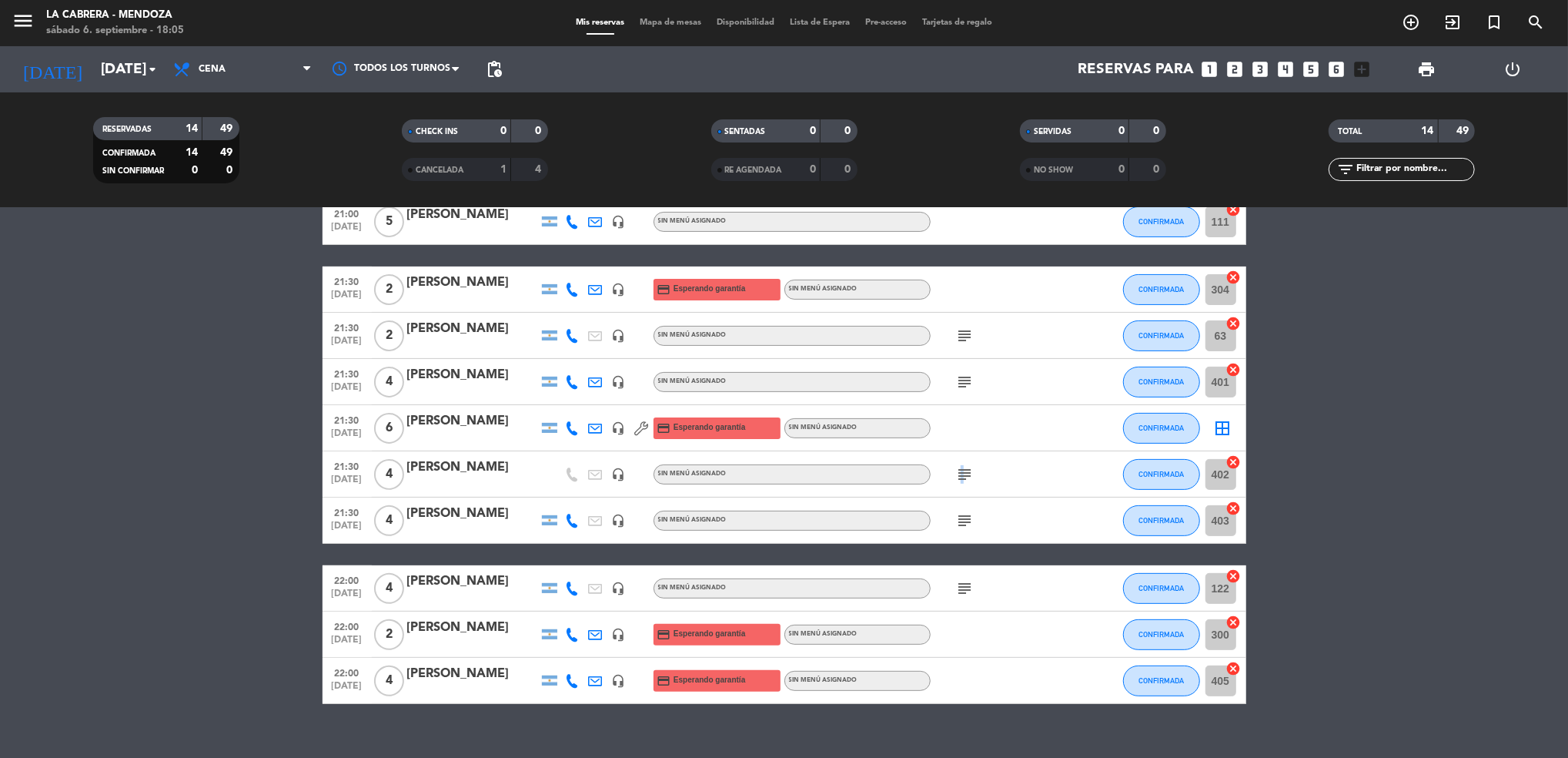
click at [960, 470] on icon "subject" at bounding box center [964, 474] width 18 height 18
drag, startPoint x: 960, startPoint y: 470, endPoint x: 955, endPoint y: 529, distance: 59.2
click at [955, 529] on span "subject" at bounding box center [965, 521] width 23 height 18
click at [965, 505] on div "subject" at bounding box center [1000, 520] width 139 height 46
drag, startPoint x: 965, startPoint y: 505, endPoint x: 965, endPoint y: 529, distance: 24.0
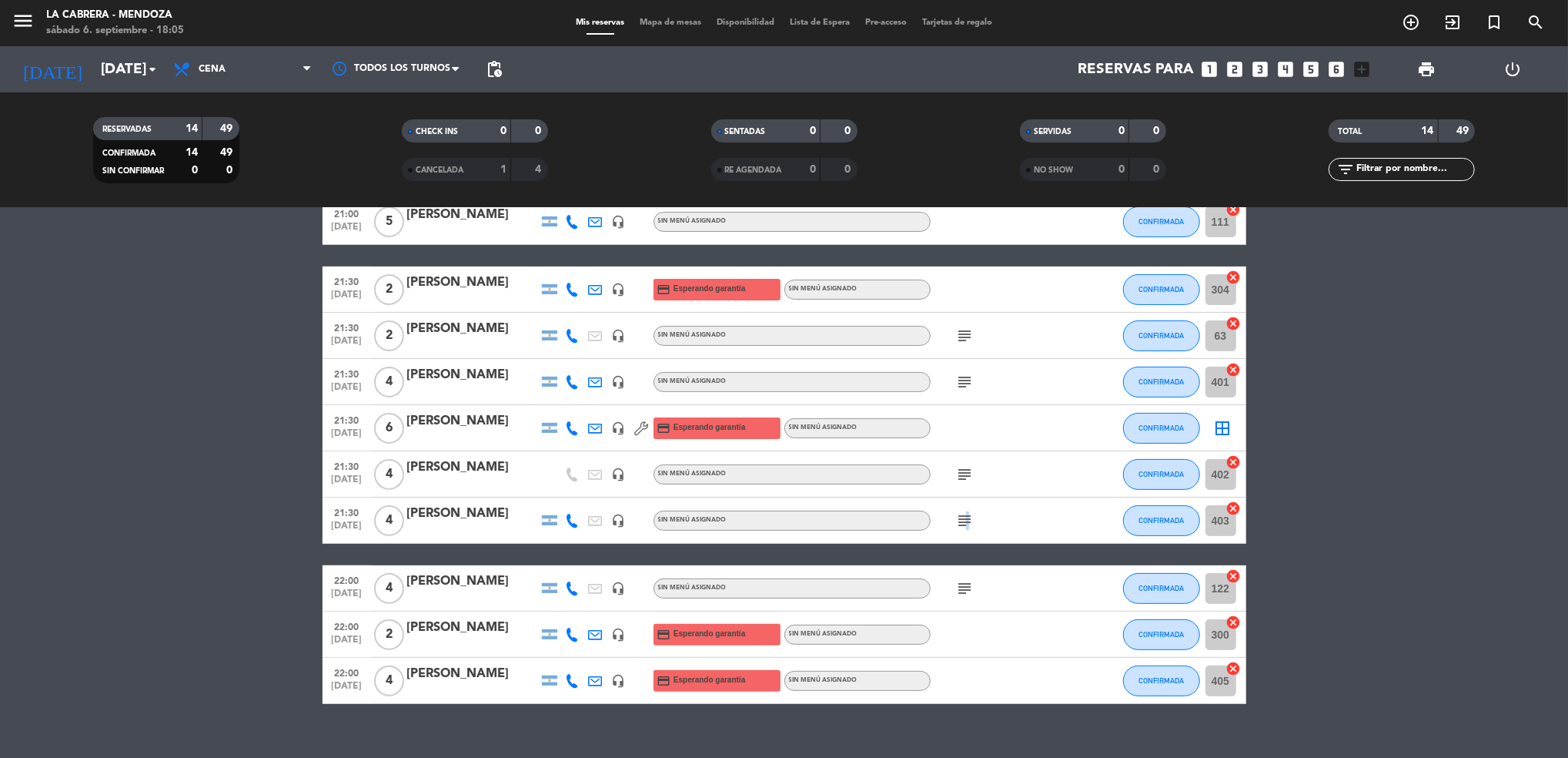
click at [965, 529] on icon "subject" at bounding box center [964, 521] width 18 height 18
click at [965, 509] on div at bounding box center [964, 509] width 10 height 6
click at [964, 588] on icon "subject" at bounding box center [964, 588] width 18 height 18
click at [965, 588] on icon "subject" at bounding box center [964, 588] width 18 height 18
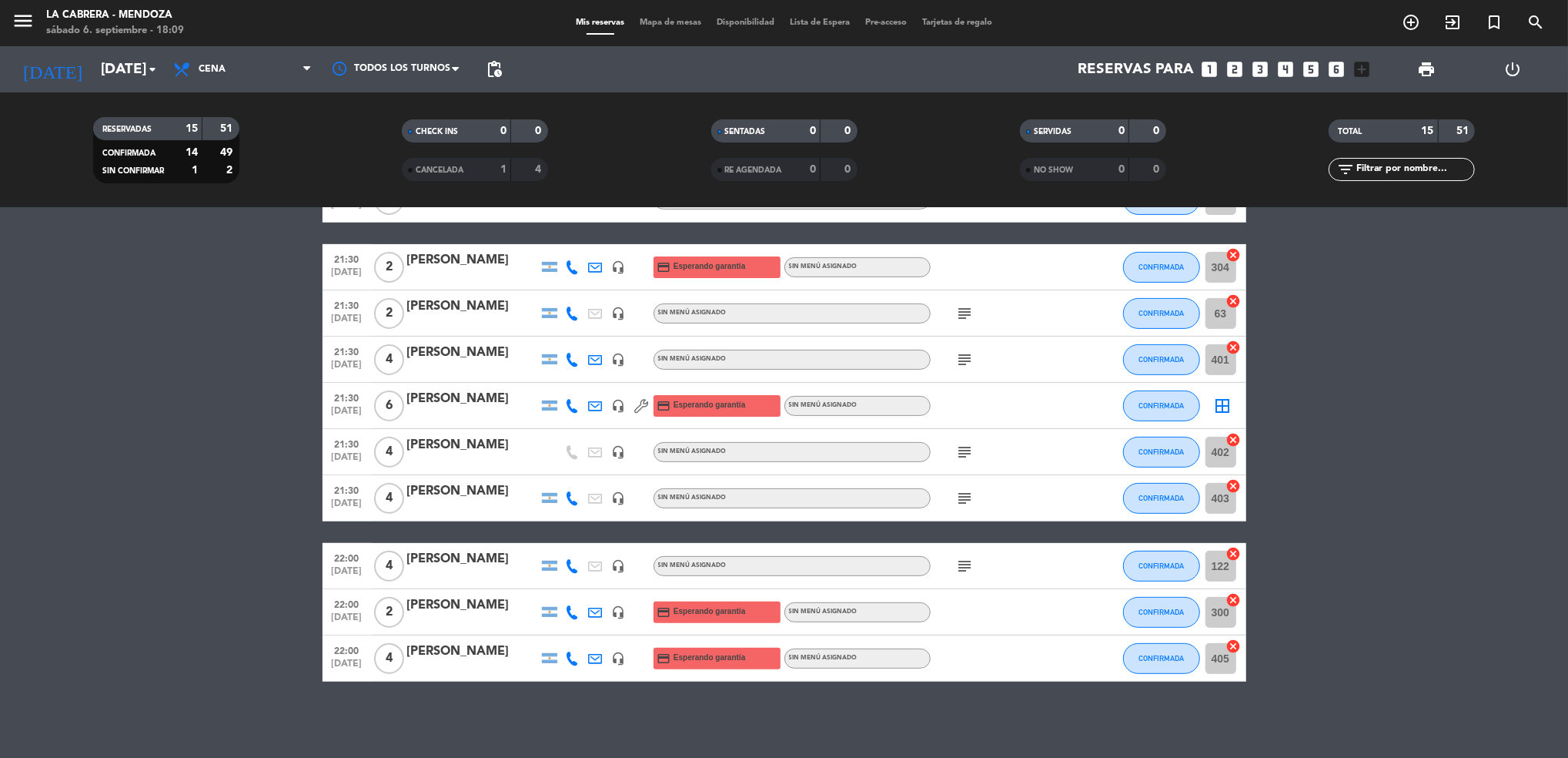
scroll to position [0, 0]
